Goal: Contribute content

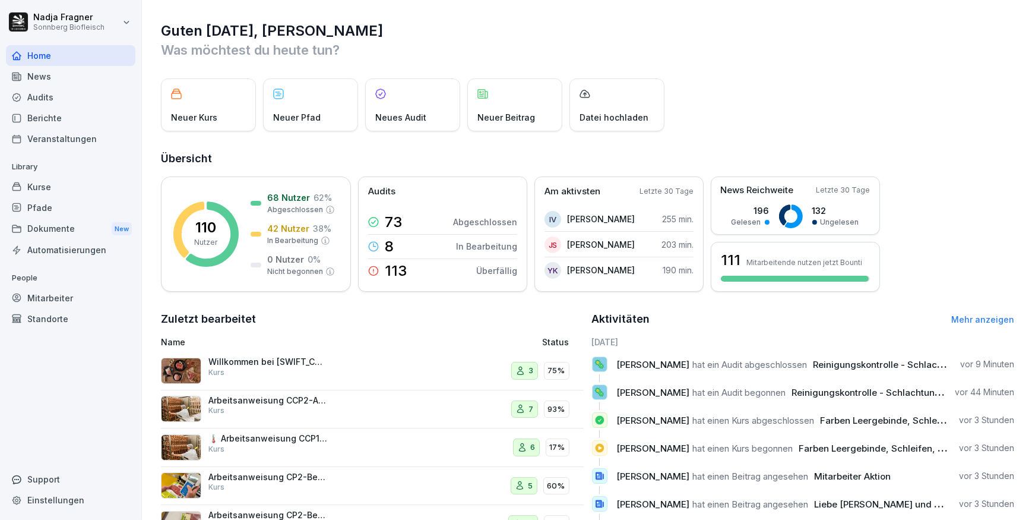
click at [52, 82] on div "News" at bounding box center [71, 76] width 130 height 21
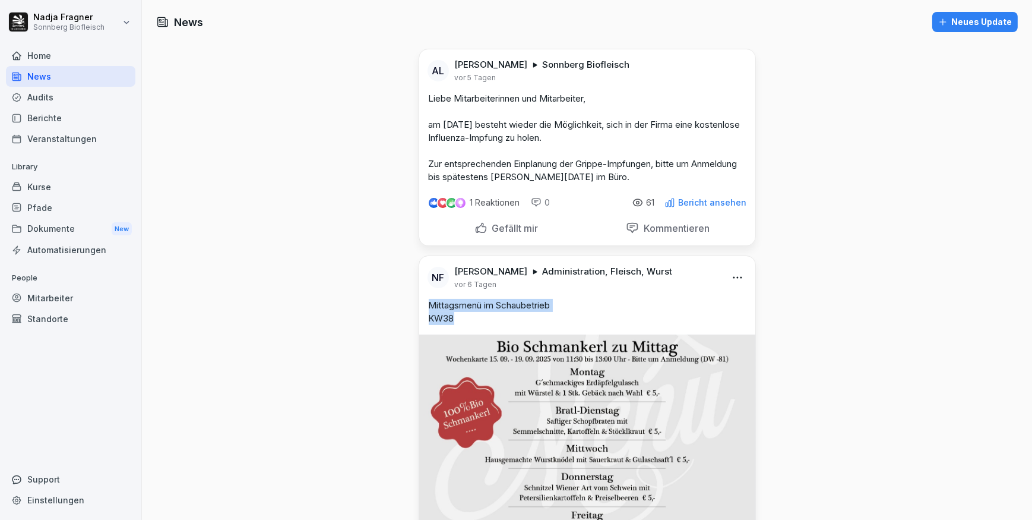
drag, startPoint x: 457, startPoint y: 317, endPoint x: 418, endPoint y: 308, distance: 40.3
click at [419, 308] on div "Mittagsmenü im Schaubetrieb KW38" at bounding box center [587, 312] width 336 height 26
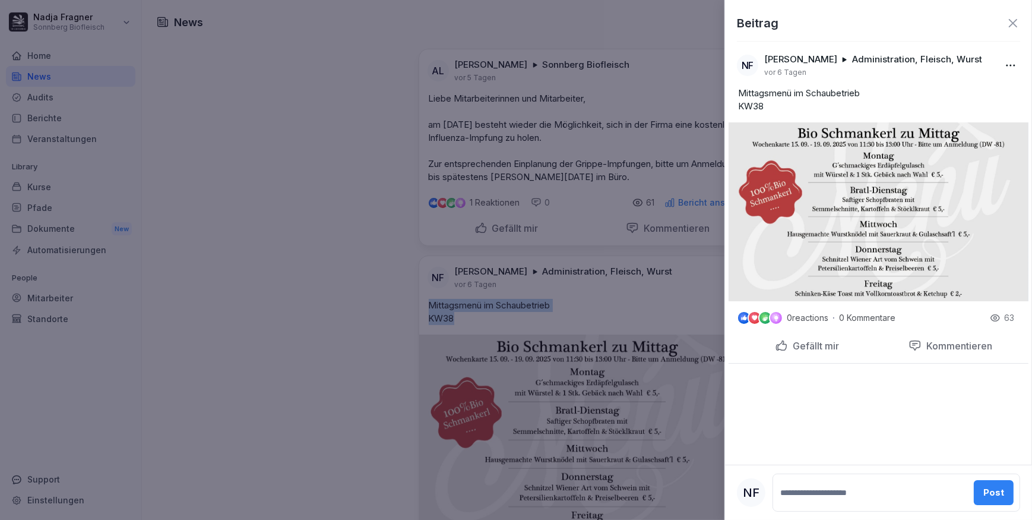
copy p "Mittagsmenü im Schaubetrieb KW38"
click at [344, 205] on div at bounding box center [516, 260] width 1032 height 520
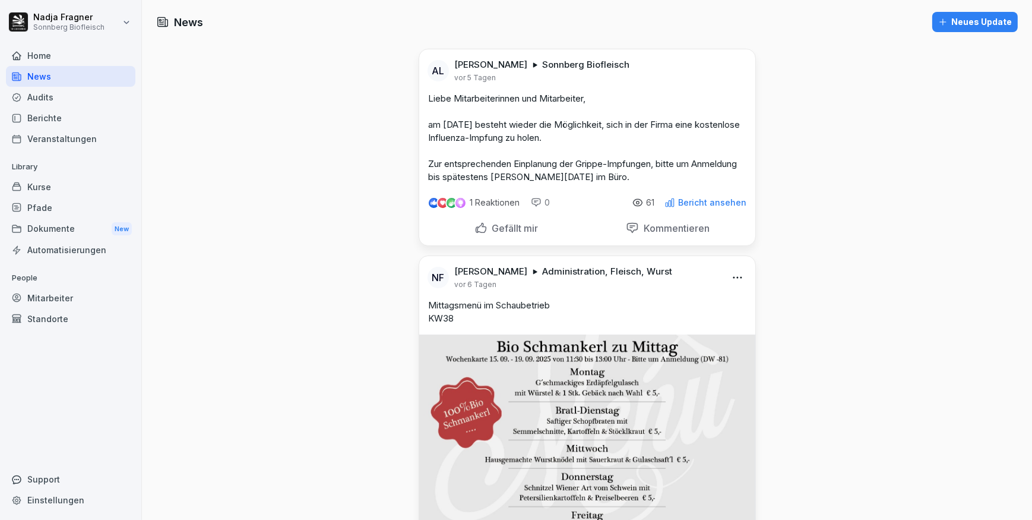
click at [953, 17] on div "Neues Update" at bounding box center [976, 21] width 74 height 13
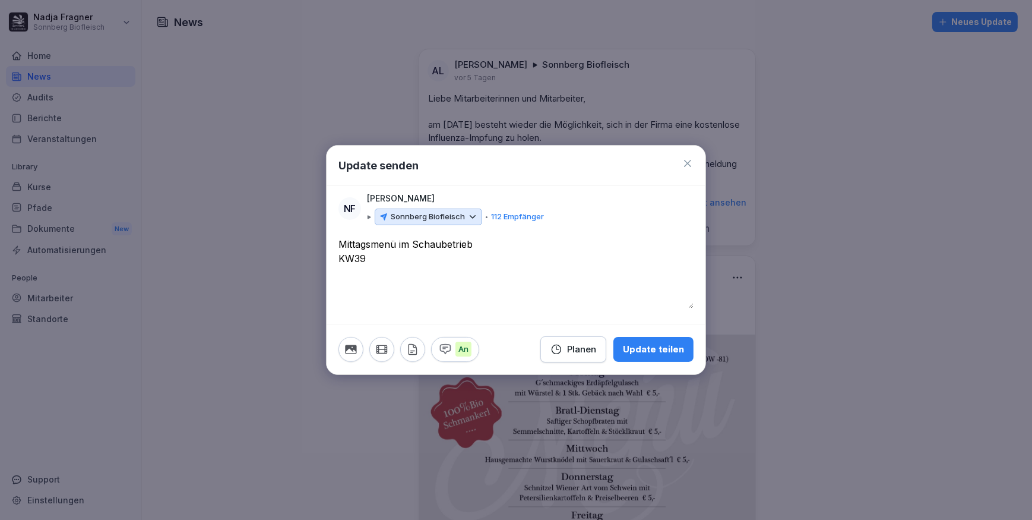
type textarea "**********"
click at [345, 347] on icon "button" at bounding box center [351, 349] width 13 height 13
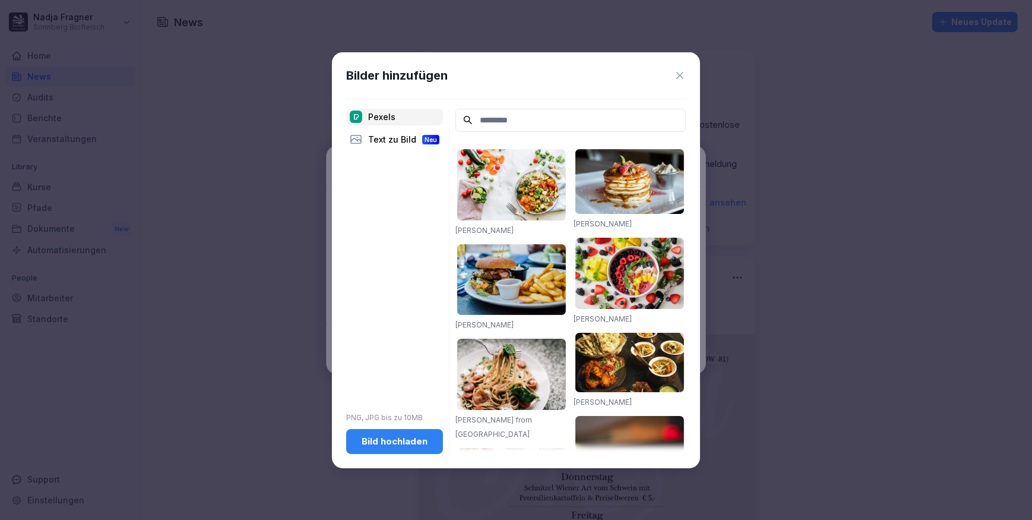
click at [394, 438] on div "Bild hochladen" at bounding box center [395, 441] width 78 height 13
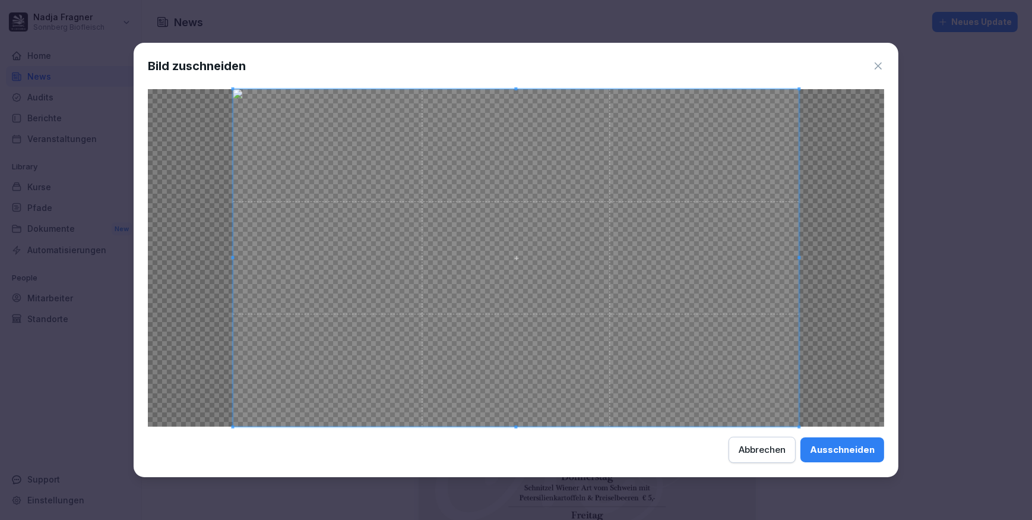
click at [837, 446] on div "Ausschneiden" at bounding box center [842, 449] width 65 height 13
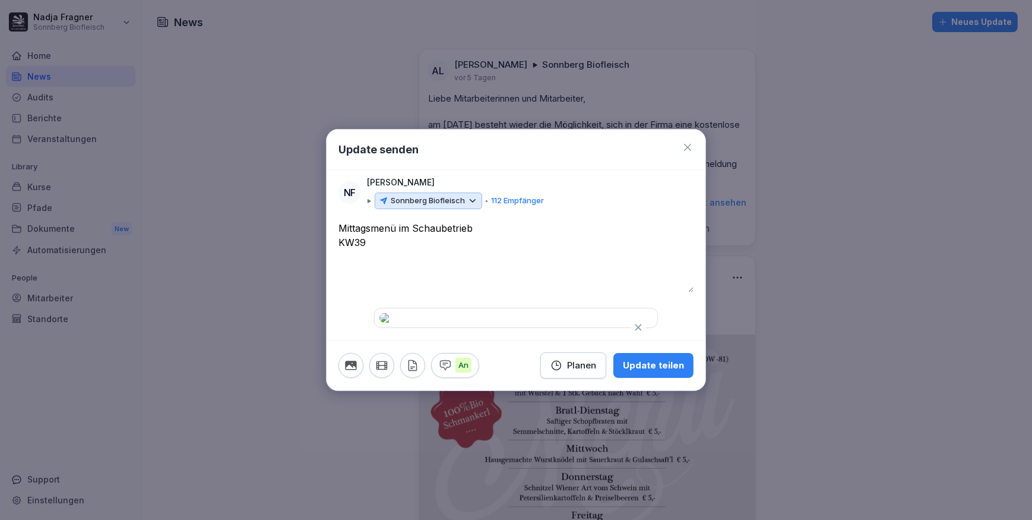
click at [593, 372] on div "Planen" at bounding box center [574, 365] width 46 height 13
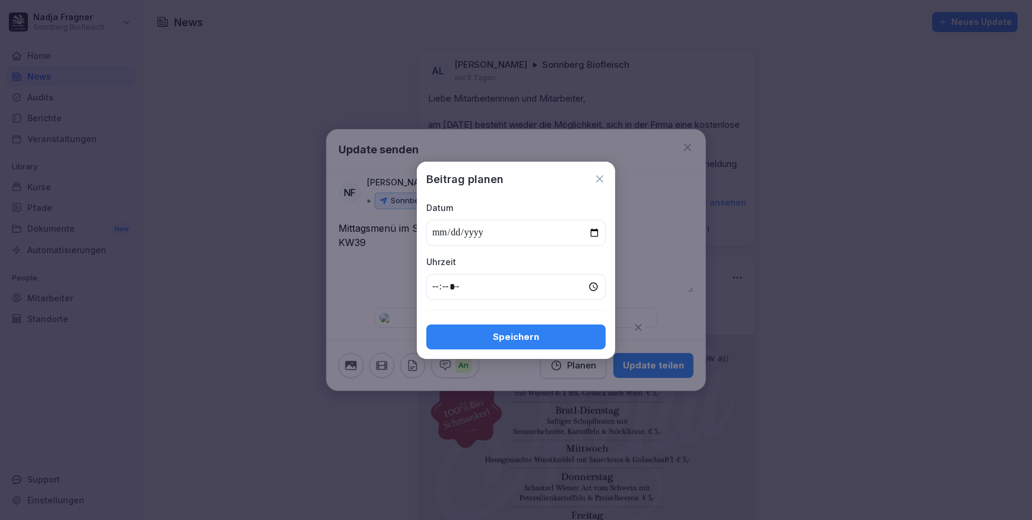
click at [596, 232] on input "date" at bounding box center [516, 233] width 179 height 26
type input "**********"
click at [590, 288] on input "time" at bounding box center [516, 287] width 179 height 26
type input "*****"
click at [531, 330] on div "Speichern" at bounding box center [516, 336] width 160 height 13
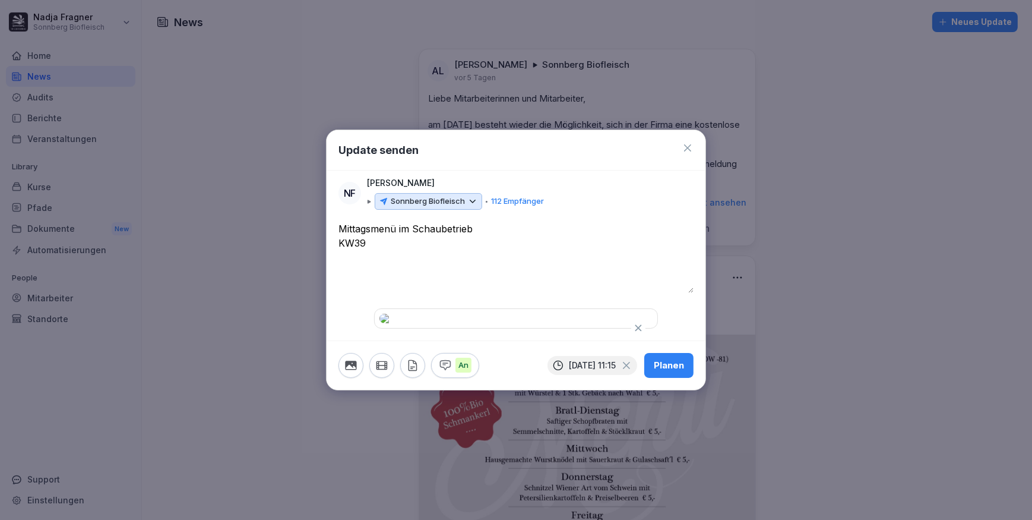
click at [674, 372] on div "Planen" at bounding box center [669, 365] width 30 height 13
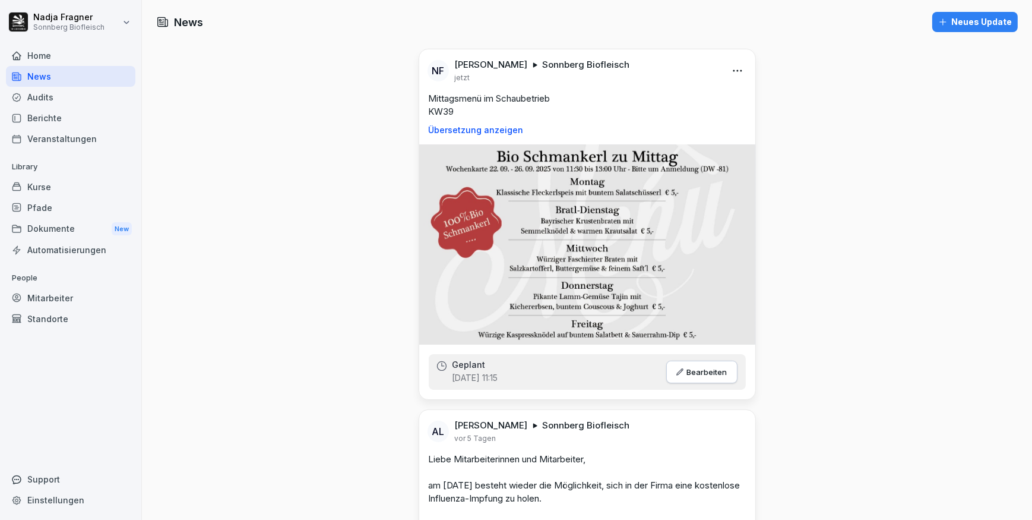
click at [43, 52] on div "Home" at bounding box center [71, 55] width 130 height 21
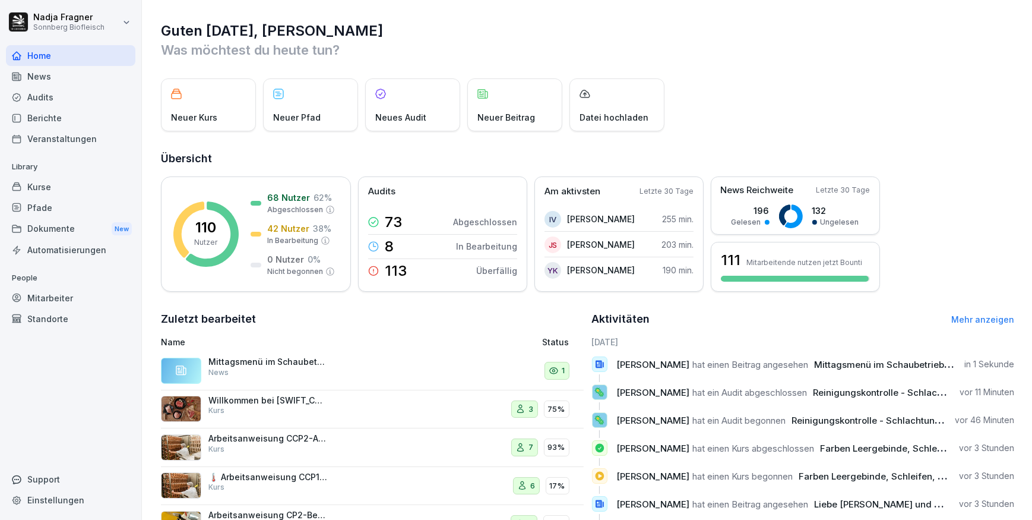
click at [65, 184] on div "Kurse" at bounding box center [71, 186] width 130 height 21
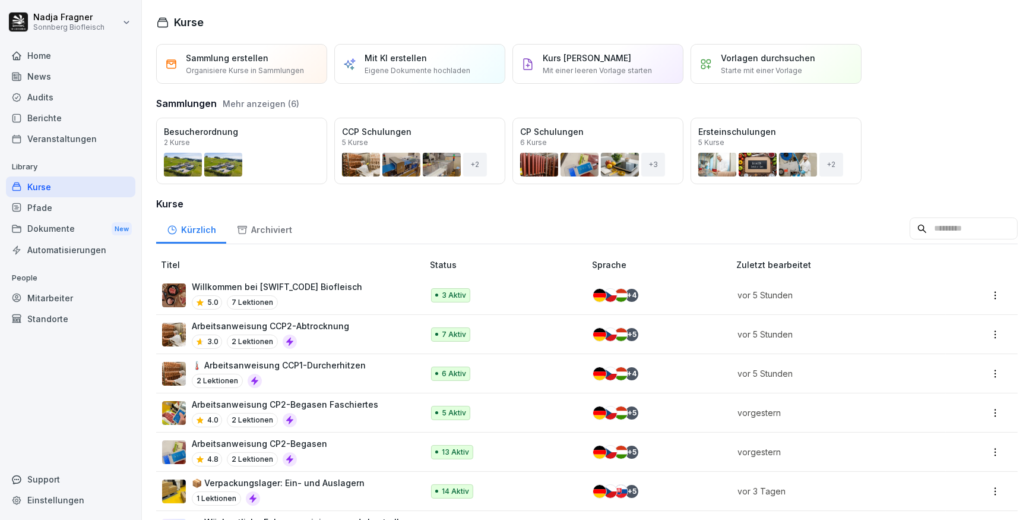
click at [58, 59] on div "Home" at bounding box center [71, 55] width 130 height 21
